Goal: Transaction & Acquisition: Purchase product/service

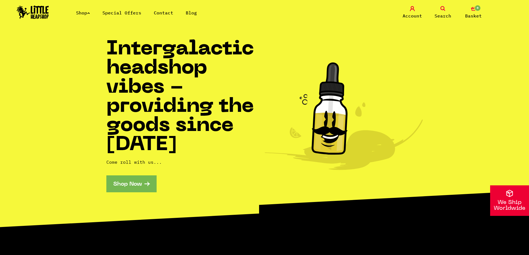
click at [476, 11] on span "0" at bounding box center [477, 8] width 7 height 7
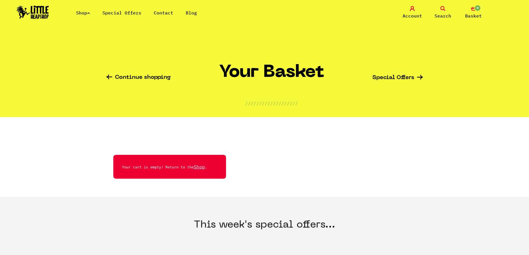
click at [441, 4] on div "Shop Special Offers Contact Blog Account Search 0 Basket" at bounding box center [264, 12] width 529 height 25
click at [441, 8] on icon at bounding box center [442, 8] width 5 height 5
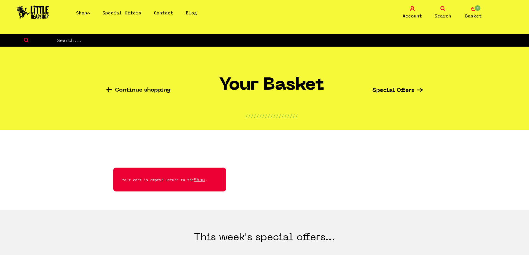
click at [212, 38] on input "text" at bounding box center [293, 40] width 472 height 7
type input "riptip"
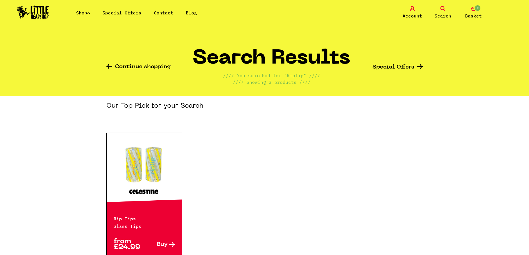
click at [162, 243] on span "Buy" at bounding box center [162, 245] width 11 height 6
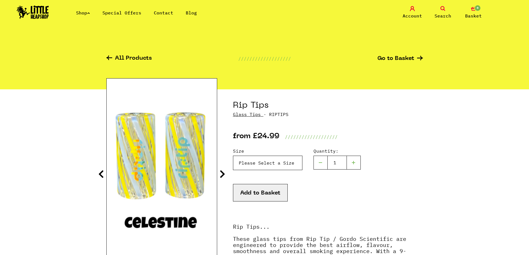
click at [275, 163] on select "Please Select a Size Rip Tips - Size 7 - Clear - £24.99 (Out of Stock) Rip Tips…" at bounding box center [267, 163] width 69 height 14
select select "1890"
click at [233, 156] on select "Please Select a Size Rip Tips - Size 7 - Clear - £24.99 (Out of Stock) Rip Tips…" at bounding box center [267, 163] width 69 height 14
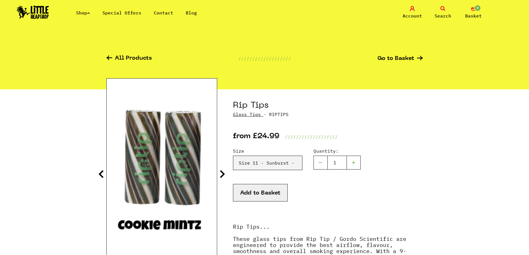
click at [277, 193] on button "Add to Basket" at bounding box center [260, 192] width 55 height 17
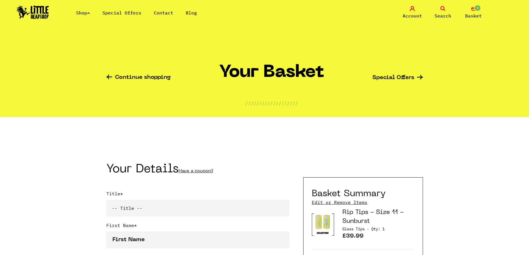
click at [440, 15] on span "Search" at bounding box center [442, 15] width 17 height 7
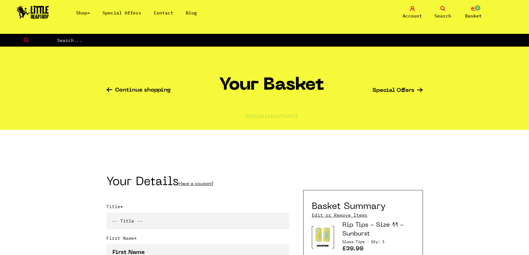
click at [85, 13] on link "Shop" at bounding box center [83, 13] width 14 height 6
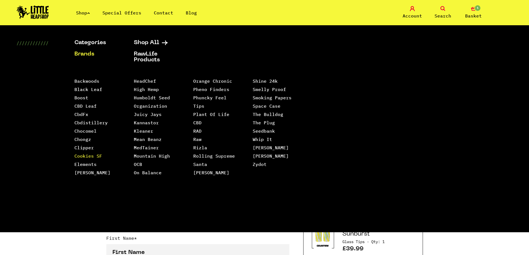
click at [97, 158] on link "Cookies SF" at bounding box center [88, 156] width 28 height 6
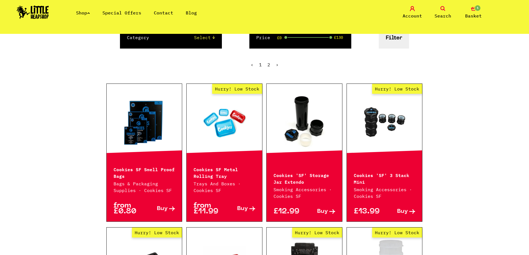
scroll to position [83, 0]
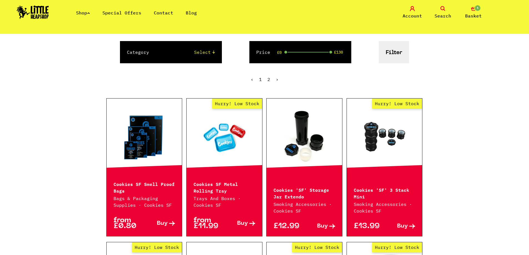
click at [248, 218] on link "Buy" at bounding box center [239, 224] width 31 height 12
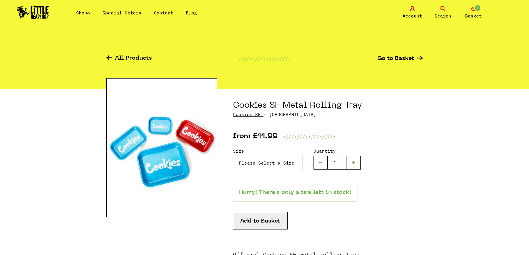
click at [257, 162] on select "Please Select a Size Small - £11.99 Medium - £19.99 Large - £24.99" at bounding box center [267, 163] width 69 height 14
click at [383, 167] on div "Size Please Select a Size Small - £11.99 Medium - £19.99 Large - £24.99 Quantit…" at bounding box center [328, 166] width 190 height 36
click at [202, 143] on img at bounding box center [161, 147] width 111 height 139
click at [132, 141] on img at bounding box center [161, 147] width 111 height 139
click at [282, 165] on select "Please Select a Size Small - £11.99 Medium - £19.99 Large - £24.99" at bounding box center [267, 163] width 69 height 14
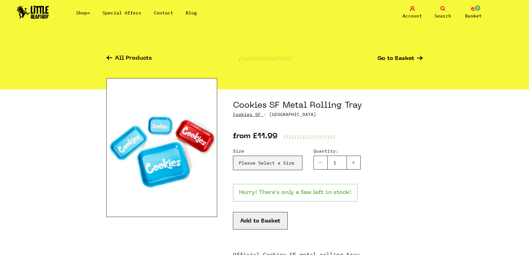
click at [398, 177] on div "Size Please Select a Size Small - £11.99 Medium - £19.99 Large - £24.99 Quantit…" at bounding box center [328, 166] width 190 height 36
click at [111, 58] on icon at bounding box center [109, 57] width 6 height 4
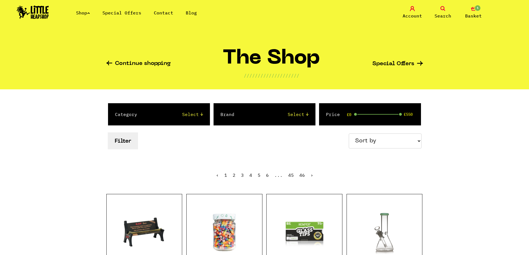
click at [443, 7] on icon at bounding box center [442, 8] width 5 height 5
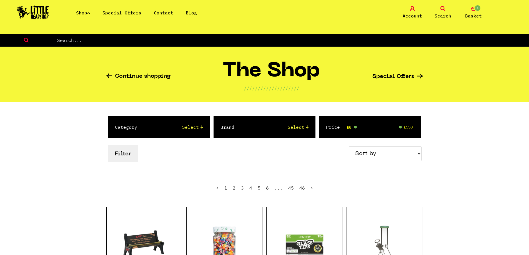
click at [276, 39] on input "text" at bounding box center [293, 40] width 472 height 7
type input "glass tip"
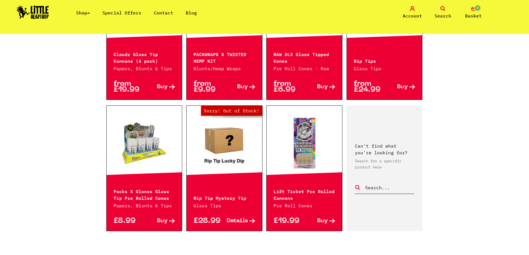
scroll to position [527, 0]
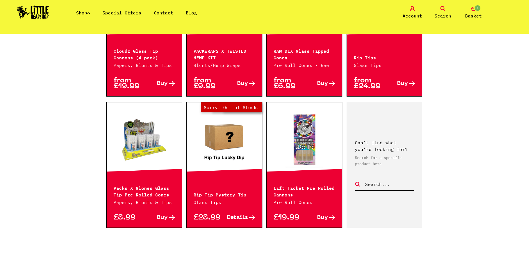
click at [172, 215] on icon at bounding box center [172, 217] width 6 height 5
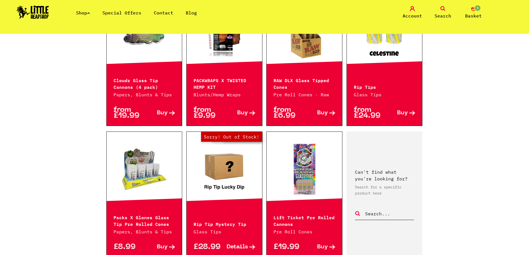
scroll to position [555, 0]
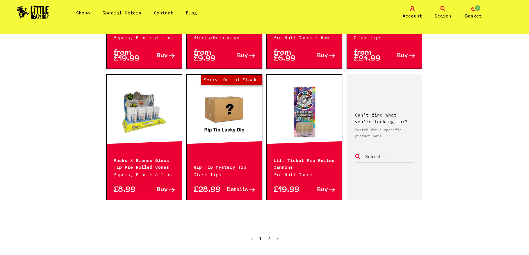
click at [267, 236] on link "2" at bounding box center [268, 239] width 3 height 6
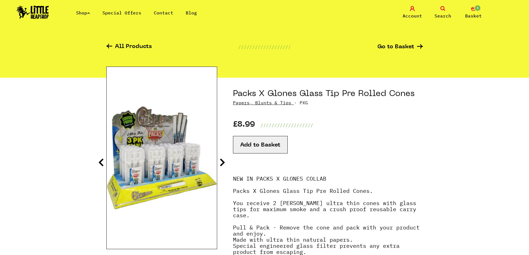
scroll to position [28, 0]
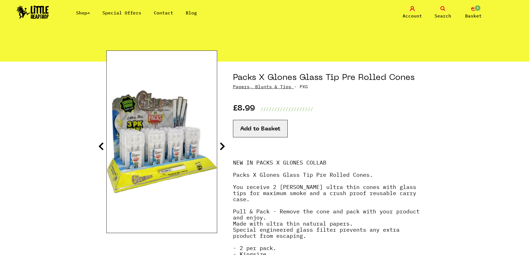
click at [161, 164] on img at bounding box center [162, 142] width 110 height 138
click at [224, 143] on icon at bounding box center [222, 146] width 6 height 9
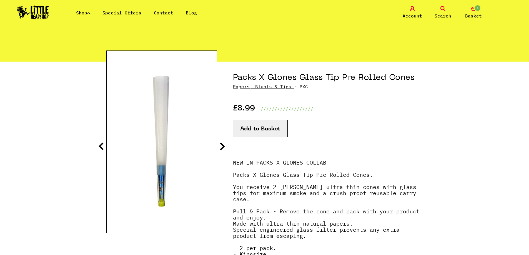
click at [224, 143] on icon at bounding box center [222, 146] width 6 height 9
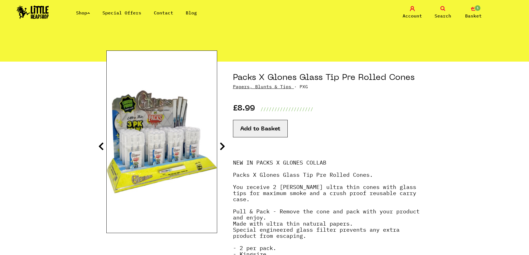
click at [224, 143] on icon at bounding box center [222, 146] width 6 height 9
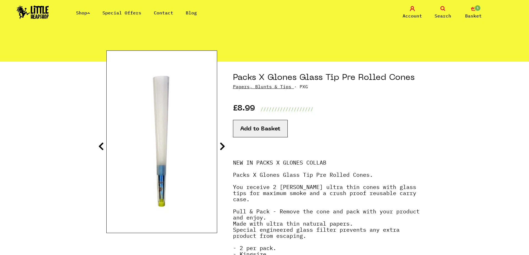
click at [224, 143] on icon at bounding box center [222, 146] width 6 height 9
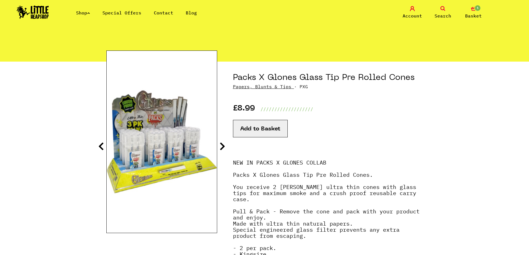
click at [251, 132] on button "Add to Basket" at bounding box center [260, 128] width 55 height 17
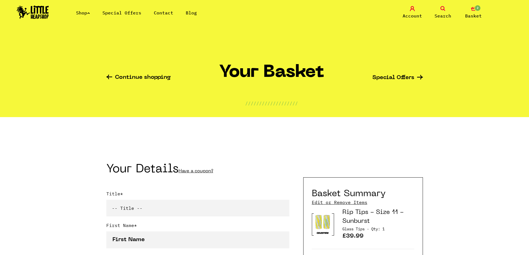
click at [158, 79] on link "Continue shopping" at bounding box center [138, 78] width 64 height 6
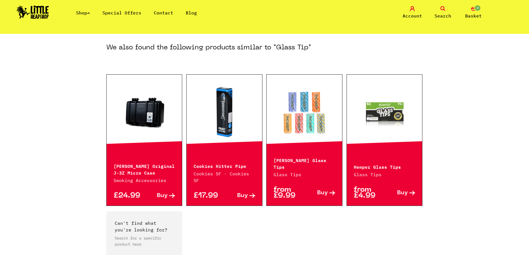
scroll to position [83, 0]
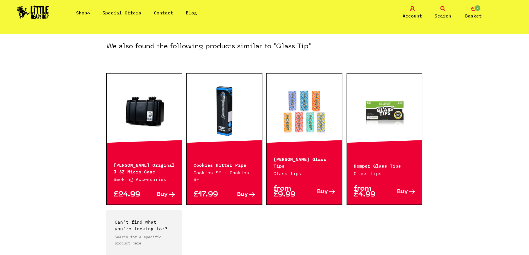
click at [331, 190] on icon at bounding box center [332, 192] width 6 height 5
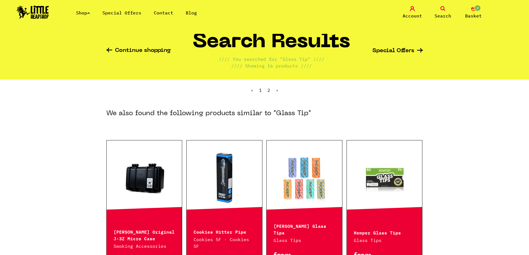
scroll to position [0, 0]
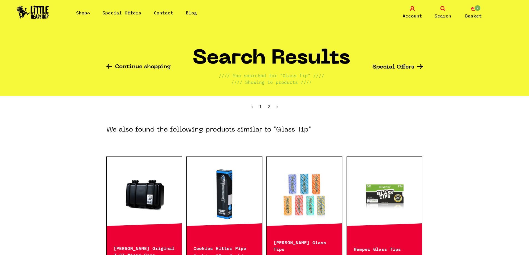
click at [78, 12] on link "Shop" at bounding box center [83, 13] width 14 height 6
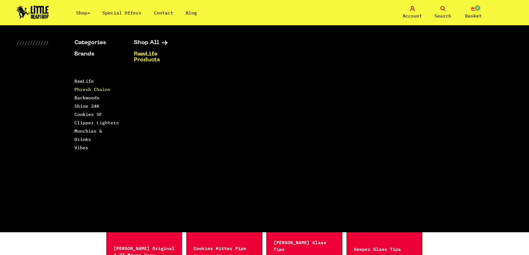
click at [102, 89] on link "Phresh Chains" at bounding box center [92, 90] width 36 height 6
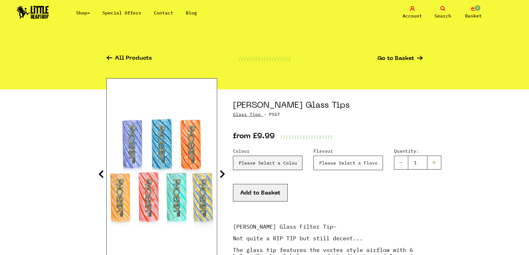
click at [302, 165] on select "Please Select a Flavour Turqouise - £9.99" at bounding box center [267, 163] width 69 height 14
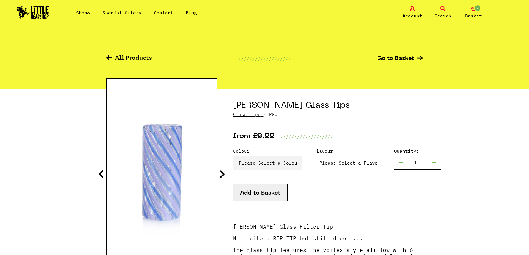
select select "2014"
click at [302, 156] on select "Please Select a Flavour Turqouise - £9.99" at bounding box center [267, 163] width 69 height 14
click at [268, 163] on select "Please Select a Colour Blue & Lilac - £9.99 Blue - £9.99 Orange & Red - £9.99 Y…" at bounding box center [267, 163] width 69 height 14
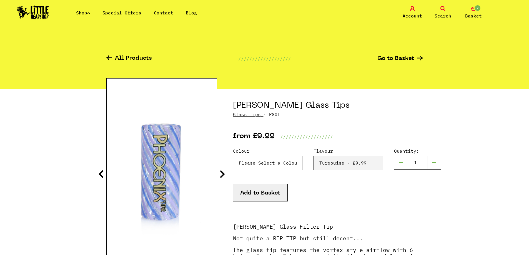
select select "2015"
click at [233, 156] on select "Please Select a Colour Blue & Lilac - £9.99 Blue - £9.99 Orange & Red - £9.99 Y…" at bounding box center [267, 163] width 69 height 14
click at [223, 170] on icon at bounding box center [222, 174] width 6 height 9
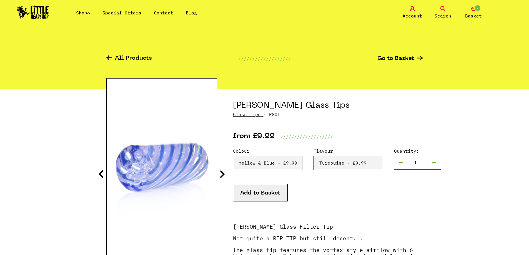
click at [223, 172] on icon at bounding box center [222, 174] width 6 height 9
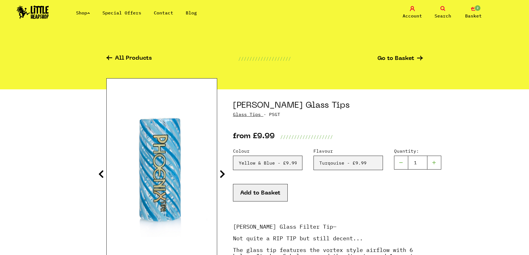
click at [223, 172] on icon at bounding box center [222, 174] width 6 height 9
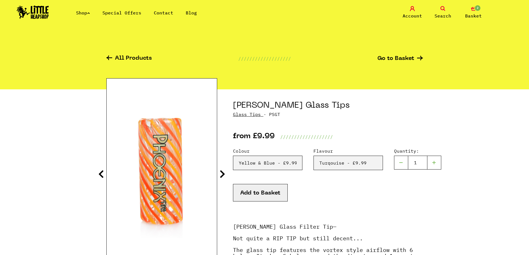
click at [223, 172] on icon at bounding box center [222, 174] width 6 height 9
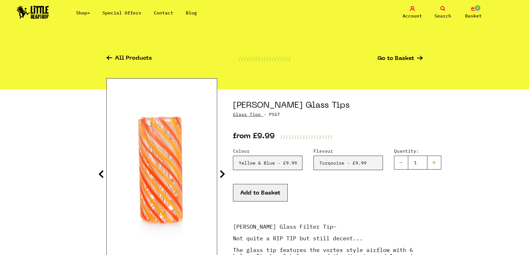
click at [223, 172] on icon at bounding box center [222, 174] width 6 height 9
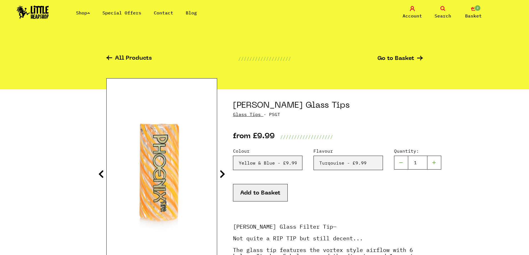
click at [223, 172] on icon at bounding box center [222, 174] width 6 height 9
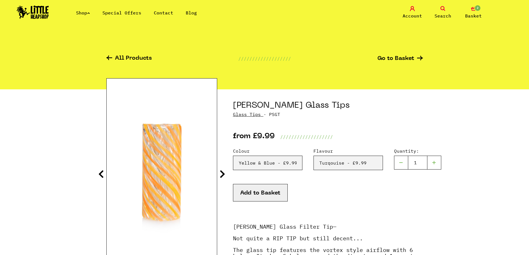
click at [223, 172] on icon at bounding box center [222, 174] width 6 height 9
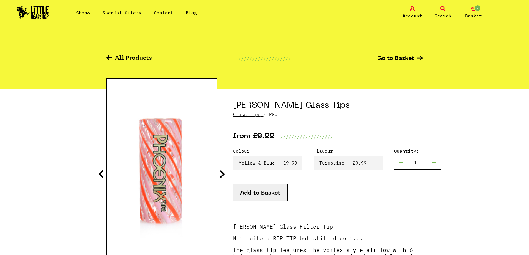
click at [223, 172] on icon at bounding box center [222, 174] width 6 height 9
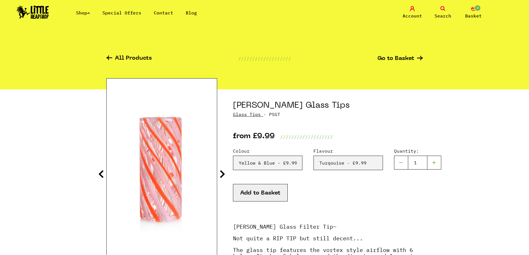
click at [223, 172] on icon at bounding box center [222, 174] width 6 height 9
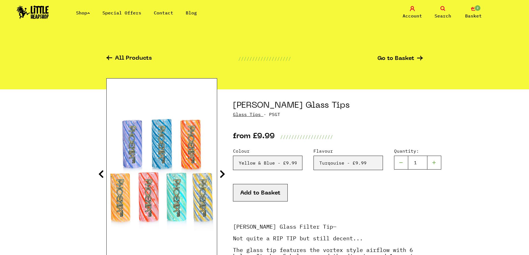
click at [223, 172] on icon at bounding box center [222, 174] width 6 height 9
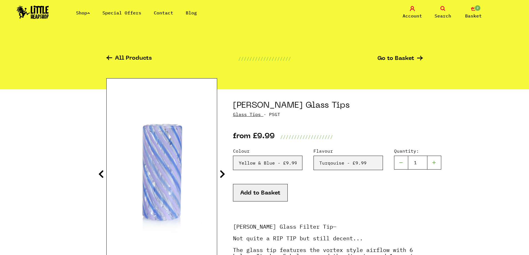
click at [99, 176] on icon at bounding box center [101, 174] width 6 height 9
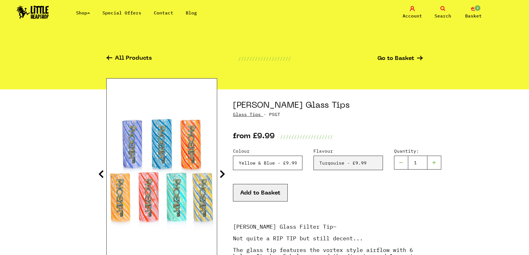
click at [285, 166] on select "Please Select a Colour Blue & Lilac - £9.99 Blue - £9.99 Orange & Red - £9.99 Y…" at bounding box center [267, 163] width 69 height 14
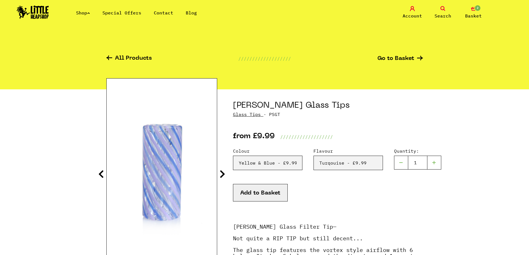
click at [103, 173] on icon at bounding box center [101, 174] width 6 height 9
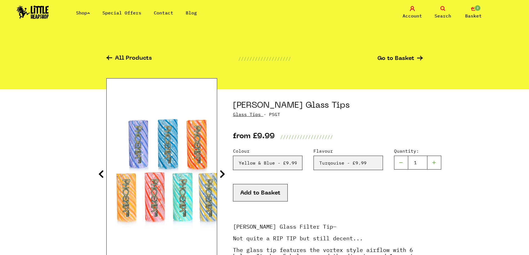
drag, startPoint x: 180, startPoint y: 189, endPoint x: 186, endPoint y: 189, distance: 6.1
click at [186, 189] on img at bounding box center [168, 170] width 110 height 138
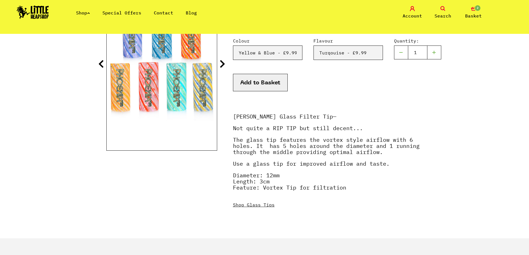
scroll to position [111, 0]
drag, startPoint x: 282, startPoint y: 176, endPoint x: 265, endPoint y: 175, distance: 17.0
click at [265, 175] on p "Diameter: 12mm Length: 3cm Feature: Vortex Tip for filtration" at bounding box center [328, 183] width 190 height 24
click at [287, 174] on p "Diameter: 12mm Length: 3cm Feature: Vortex Tip for filtration" at bounding box center [328, 183] width 190 height 24
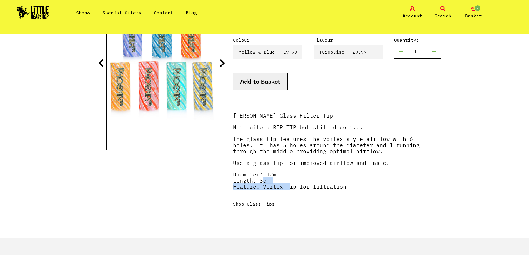
drag, startPoint x: 284, startPoint y: 183, endPoint x: 276, endPoint y: 184, distance: 8.4
click at [262, 183] on p "Diameter: 12mm Length: 3cm Feature: Vortex Tip for filtration" at bounding box center [328, 183] width 190 height 24
click at [300, 185] on p "Diameter: 12mm Length: 3cm Feature: Vortex Tip for filtration" at bounding box center [328, 183] width 190 height 24
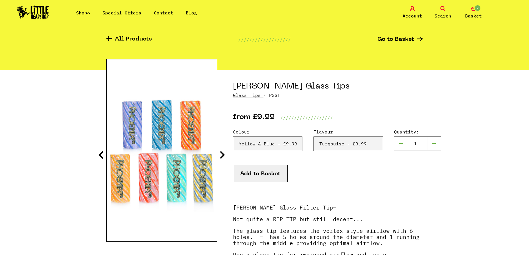
scroll to position [0, 0]
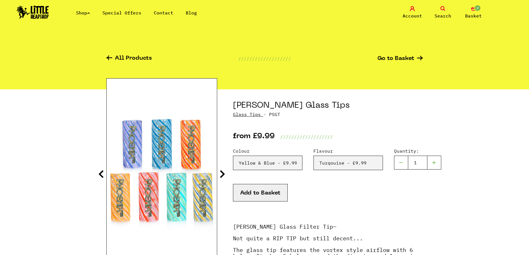
click at [223, 170] on icon at bounding box center [222, 174] width 6 height 9
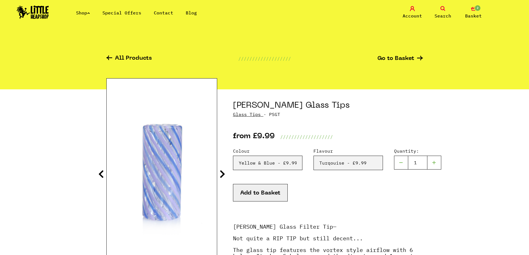
click at [223, 170] on icon at bounding box center [222, 174] width 6 height 9
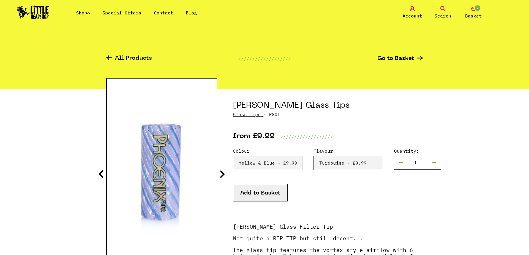
click at [223, 170] on icon at bounding box center [222, 174] width 6 height 9
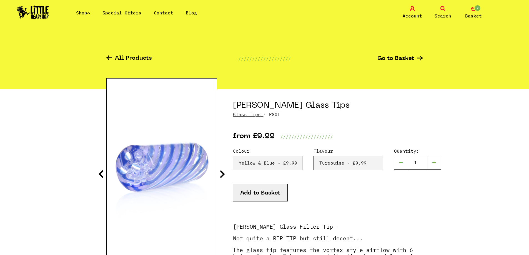
click at [112, 59] on div at bounding box center [110, 58] width 9 height 6
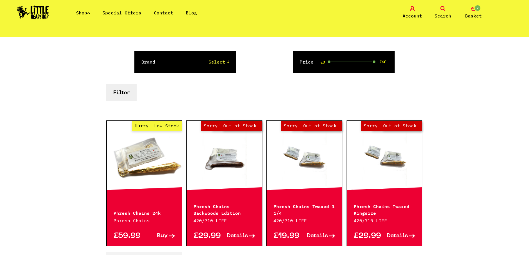
scroll to position [111, 0]
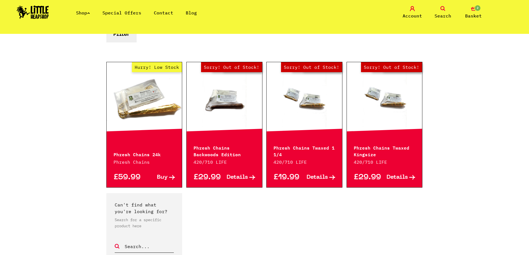
click at [168, 178] on span "Buy" at bounding box center [162, 178] width 11 height 6
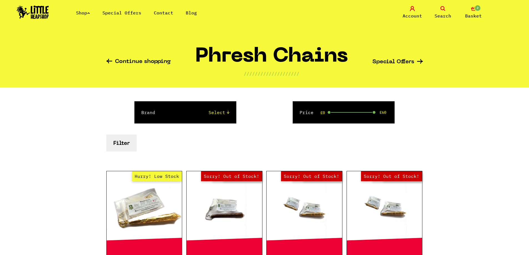
scroll to position [0, 0]
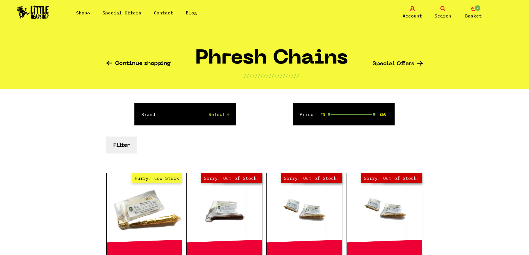
click at [84, 15] on link "Shop" at bounding box center [83, 13] width 14 height 6
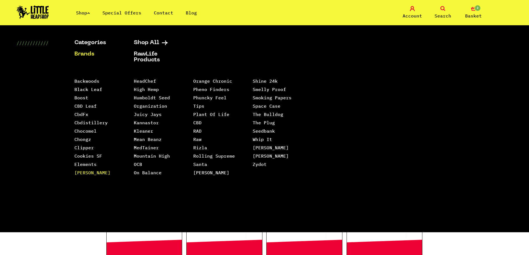
click at [90, 171] on link "[PERSON_NAME]" at bounding box center [92, 173] width 36 height 6
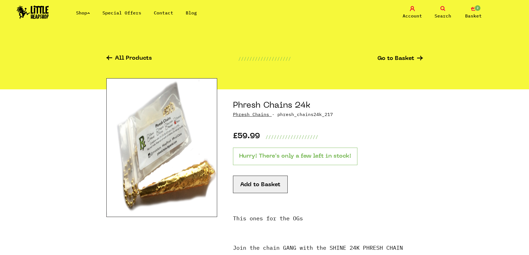
click at [154, 164] on img at bounding box center [161, 147] width 111 height 139
click at [167, 174] on img at bounding box center [161, 147] width 111 height 139
click at [171, 181] on img at bounding box center [161, 147] width 111 height 139
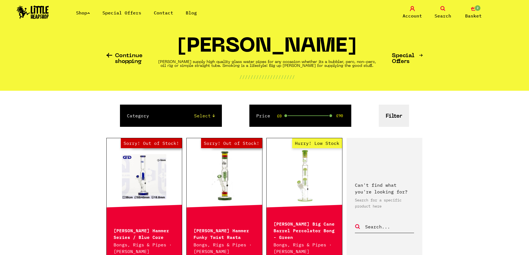
scroll to position [55, 0]
